Goal: Transaction & Acquisition: Purchase product/service

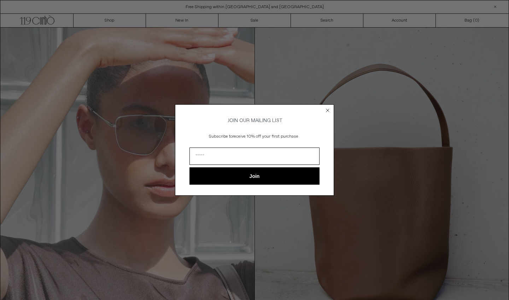
click at [327, 109] on circle "Close dialog" at bounding box center [328, 110] width 7 height 7
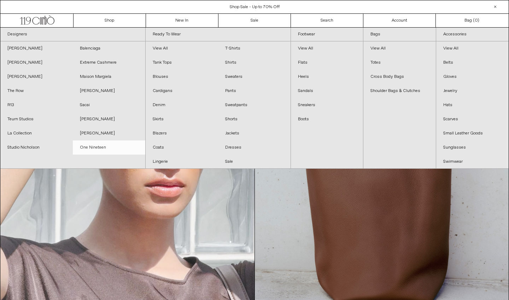
click at [97, 148] on link "One Nineteen" at bounding box center [109, 147] width 72 height 14
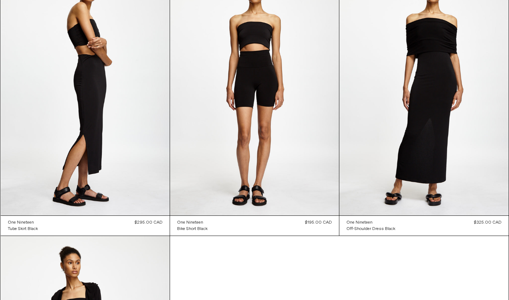
scroll to position [1445, 0]
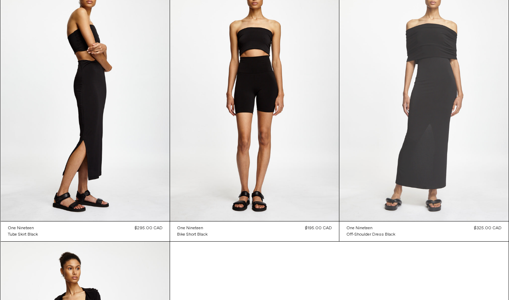
click at [415, 117] on at bounding box center [423, 94] width 169 height 254
